Goal: Task Accomplishment & Management: Manage account settings

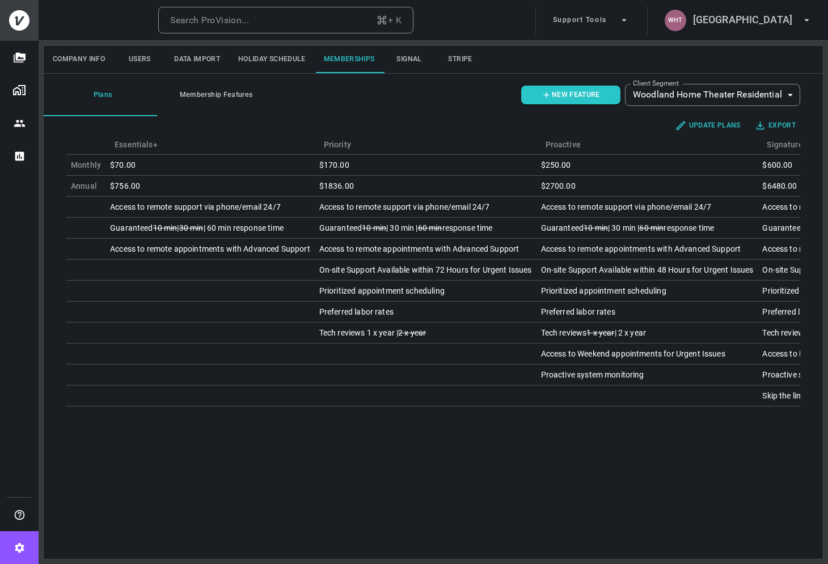
click at [743, 23] on h6 "[GEOGRAPHIC_DATA]" at bounding box center [742, 20] width 99 height 16
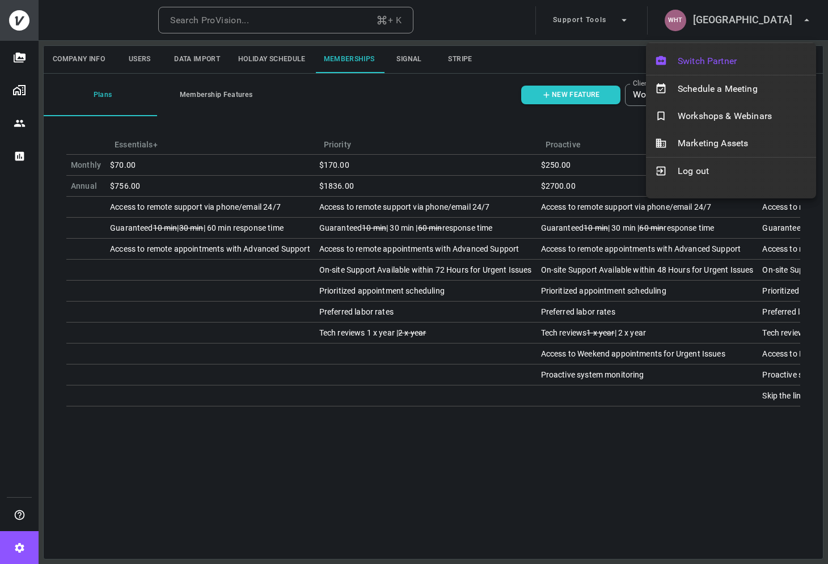
click at [696, 59] on span "Switch Partner" at bounding box center [741, 61] width 129 height 14
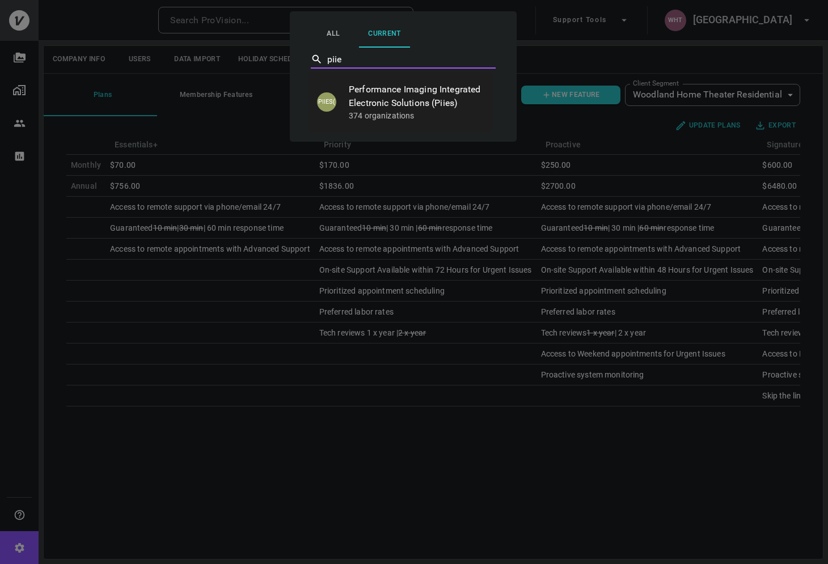
click at [412, 116] on p "374 organizations" at bounding box center [416, 115] width 135 height 11
type input "piie"
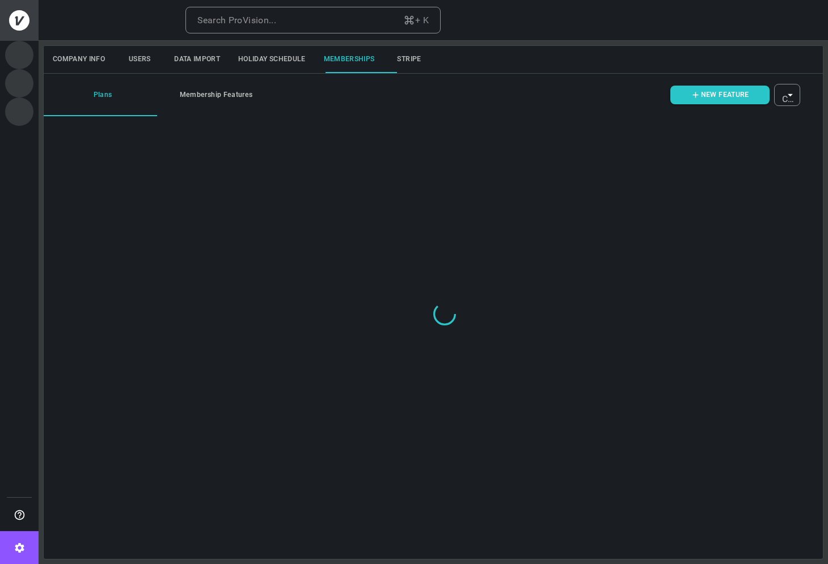
type input "ovbid-5f0d9e93-4098-4412-9a8d-b38d78f1260c"
